Goal: Task Accomplishment & Management: Manage account settings

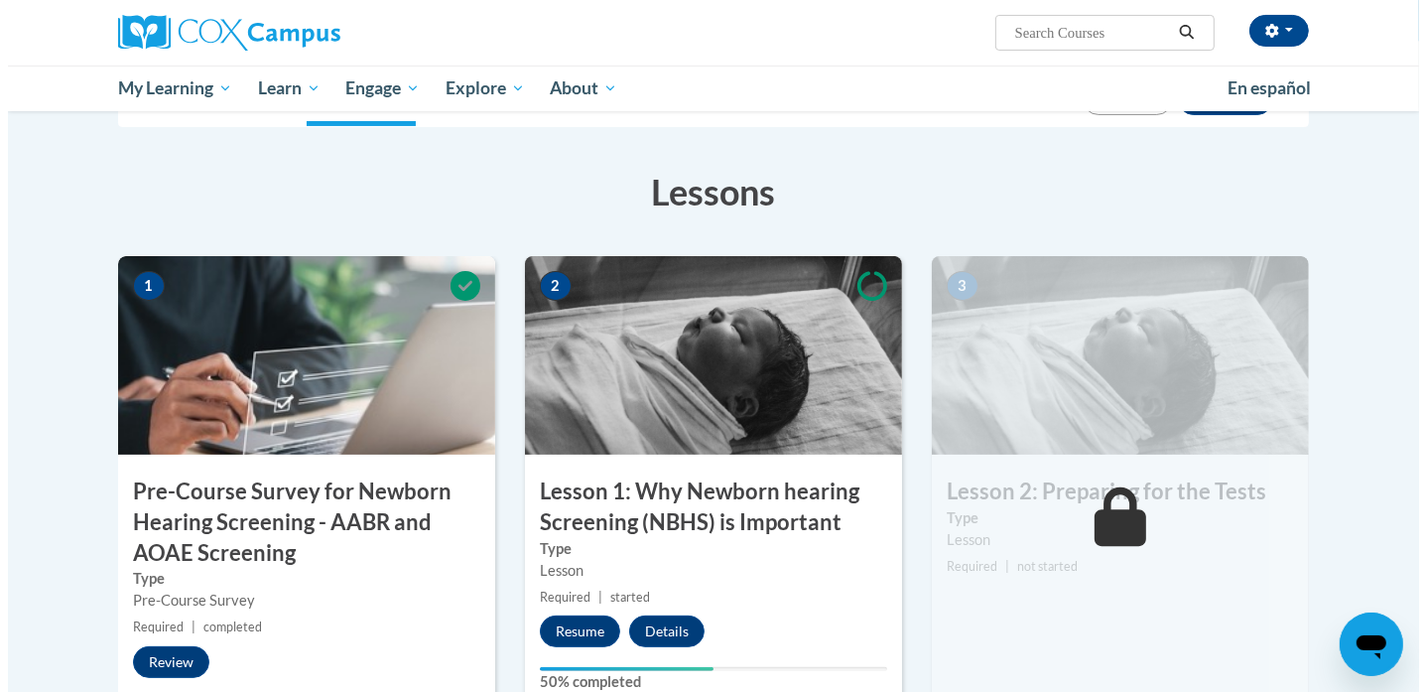
scroll to position [382, 0]
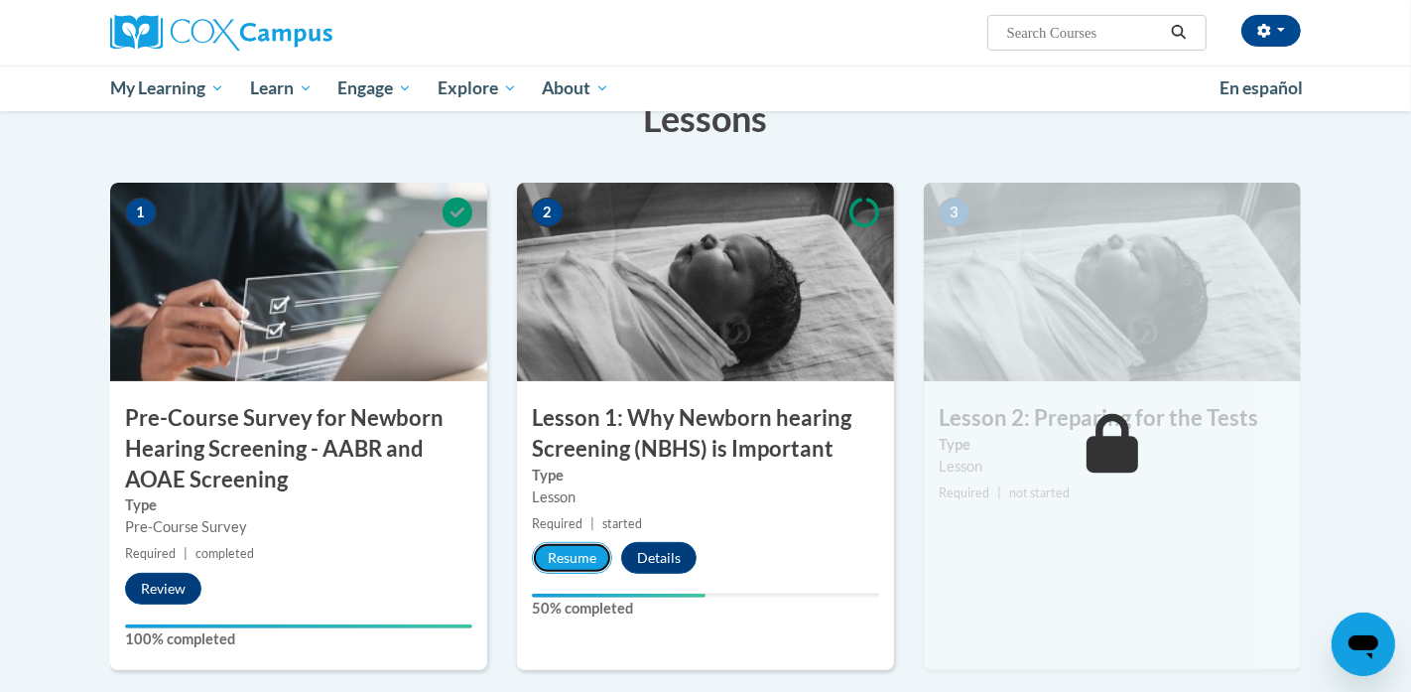
drag, startPoint x: 571, startPoint y: 561, endPoint x: 570, endPoint y: 580, distance: 19.9
click at [570, 580] on div "2 Lesson 1: Why Newborn hearing Screening (NBHS) is Important Type Lesson Requi…" at bounding box center [705, 426] width 377 height 487
click at [571, 557] on button "Resume" at bounding box center [572, 558] width 80 height 32
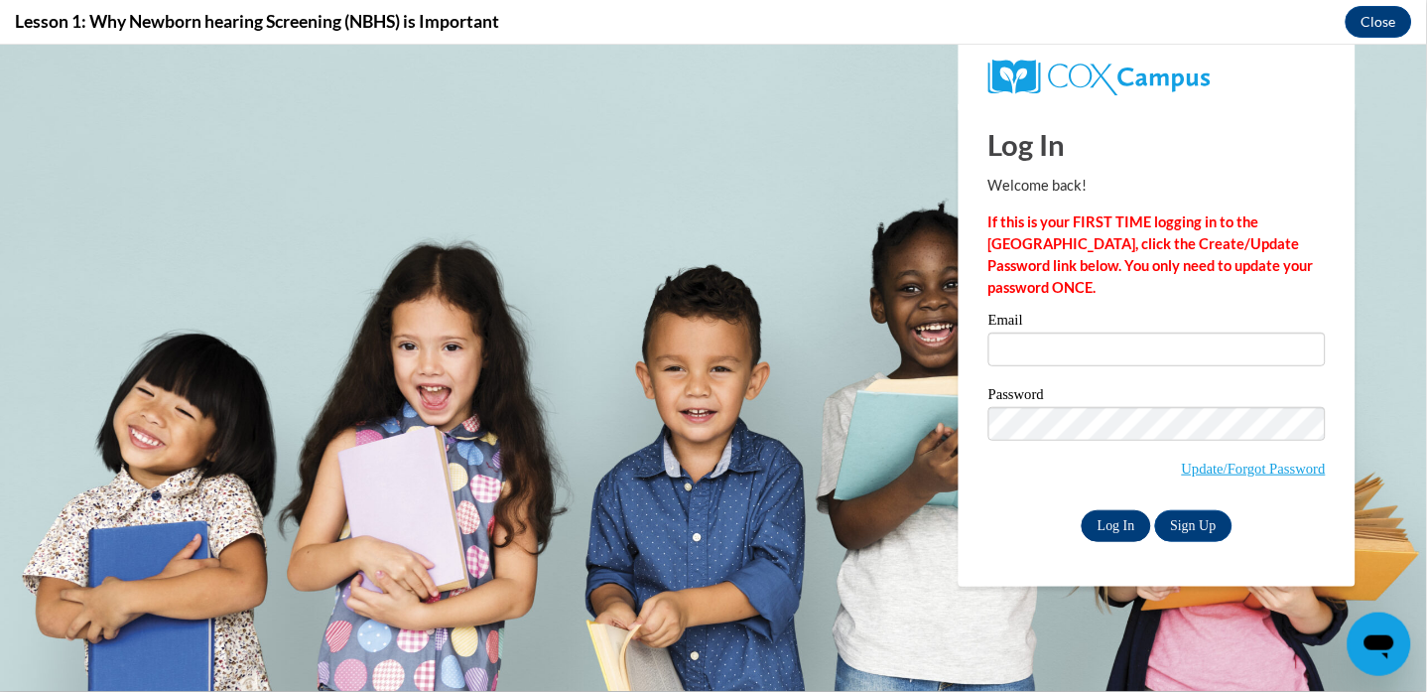
scroll to position [0, 0]
type input "[EMAIL_ADDRESS][DOMAIN_NAME]"
click at [1107, 526] on input "Log In" at bounding box center [1116, 525] width 69 height 32
